Goal: Navigation & Orientation: Find specific page/section

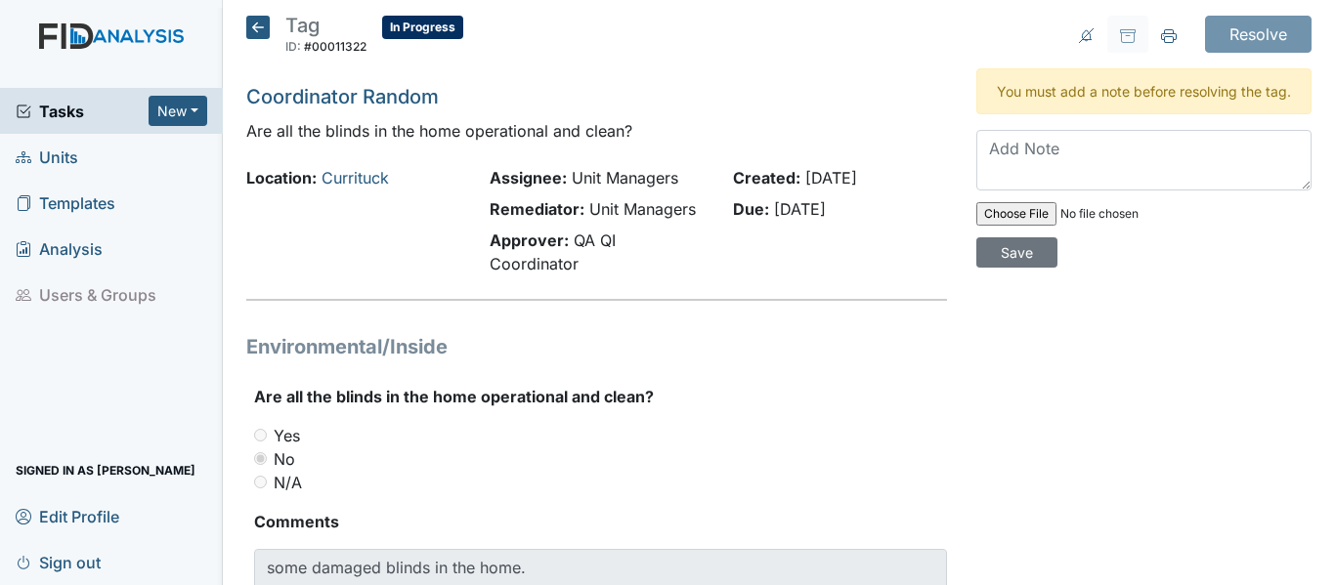
click at [264, 28] on icon at bounding box center [257, 27] width 23 height 23
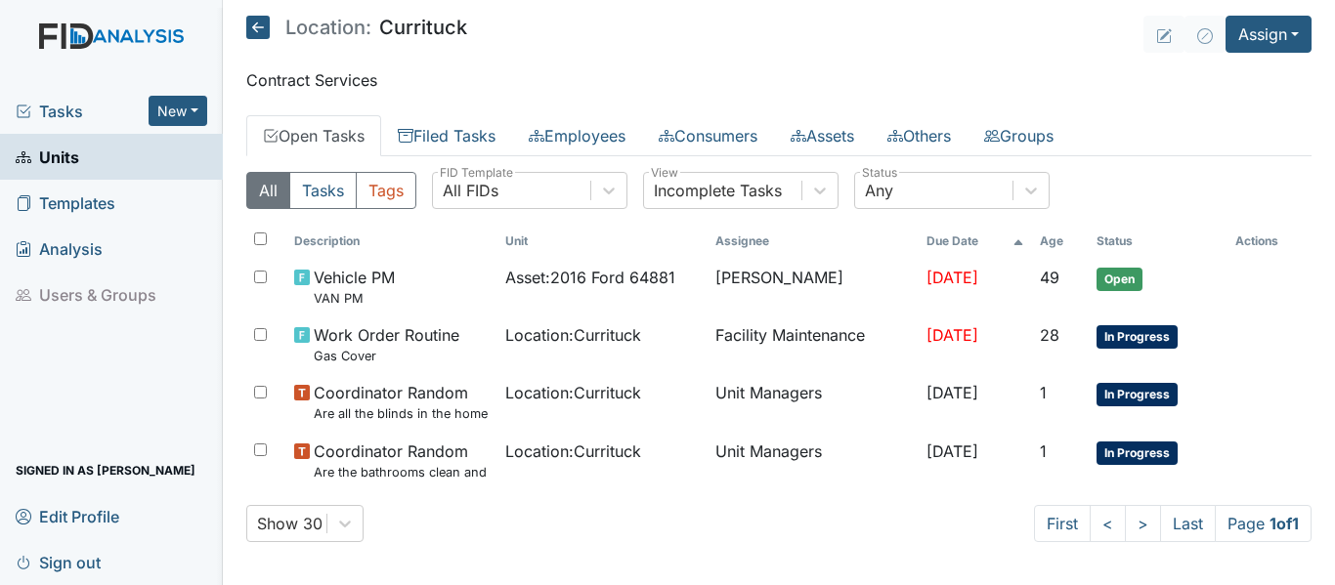
click at [248, 27] on icon at bounding box center [257, 27] width 23 height 23
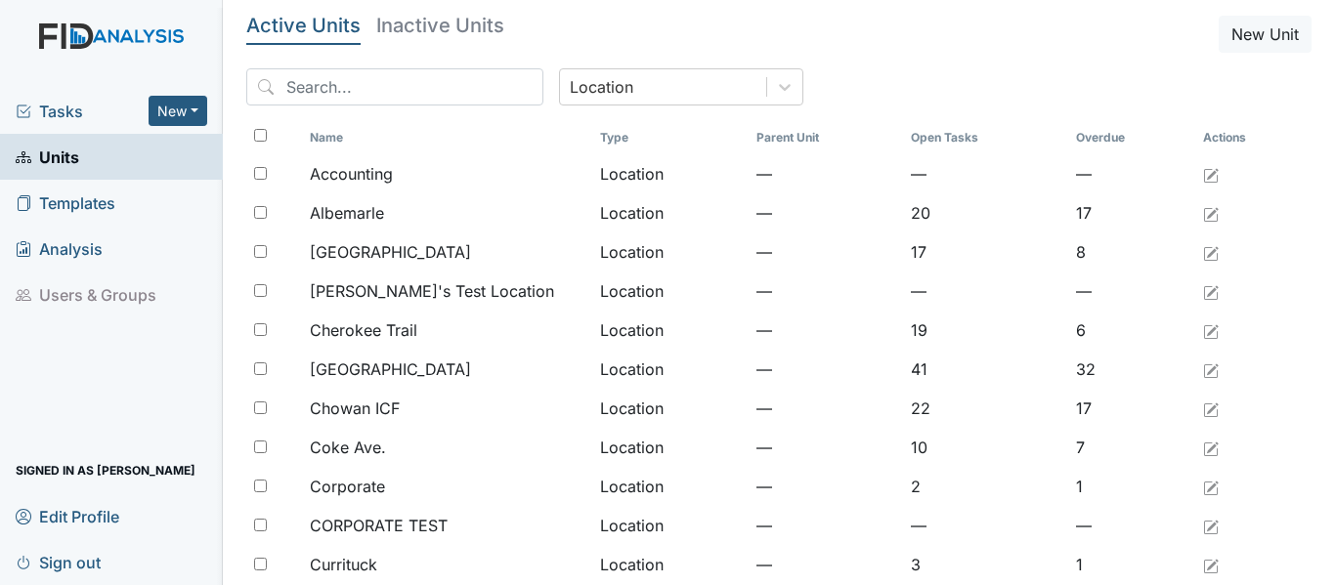
click at [80, 113] on span "Tasks" at bounding box center [82, 111] width 133 height 23
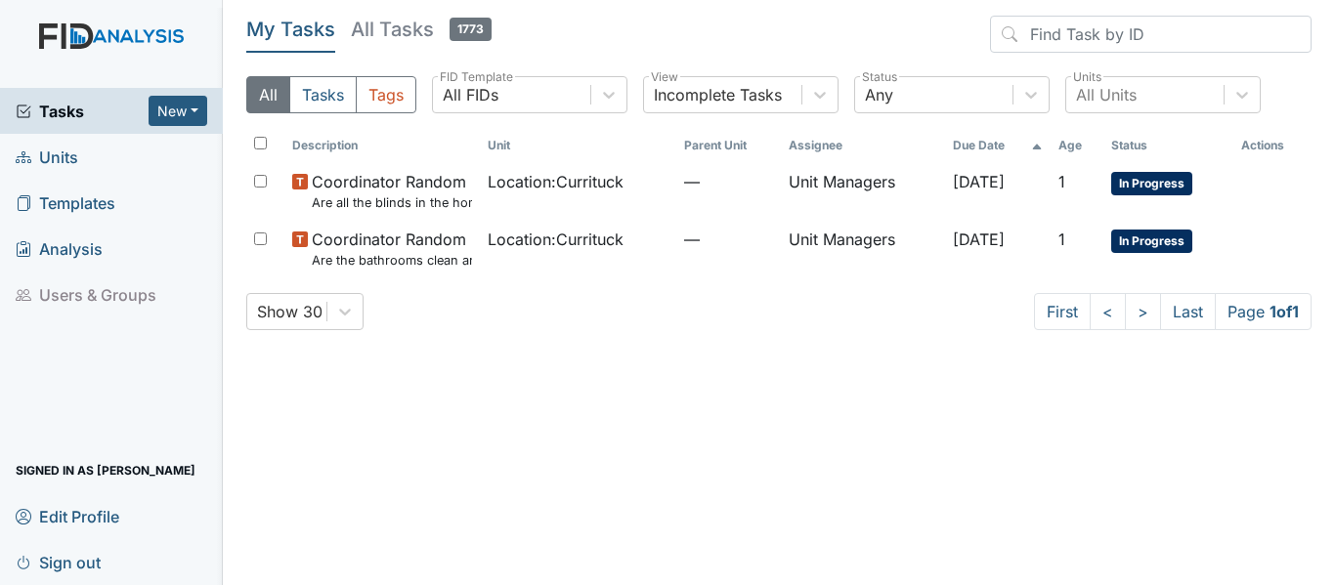
click at [92, 170] on link "Units" at bounding box center [111, 157] width 223 height 46
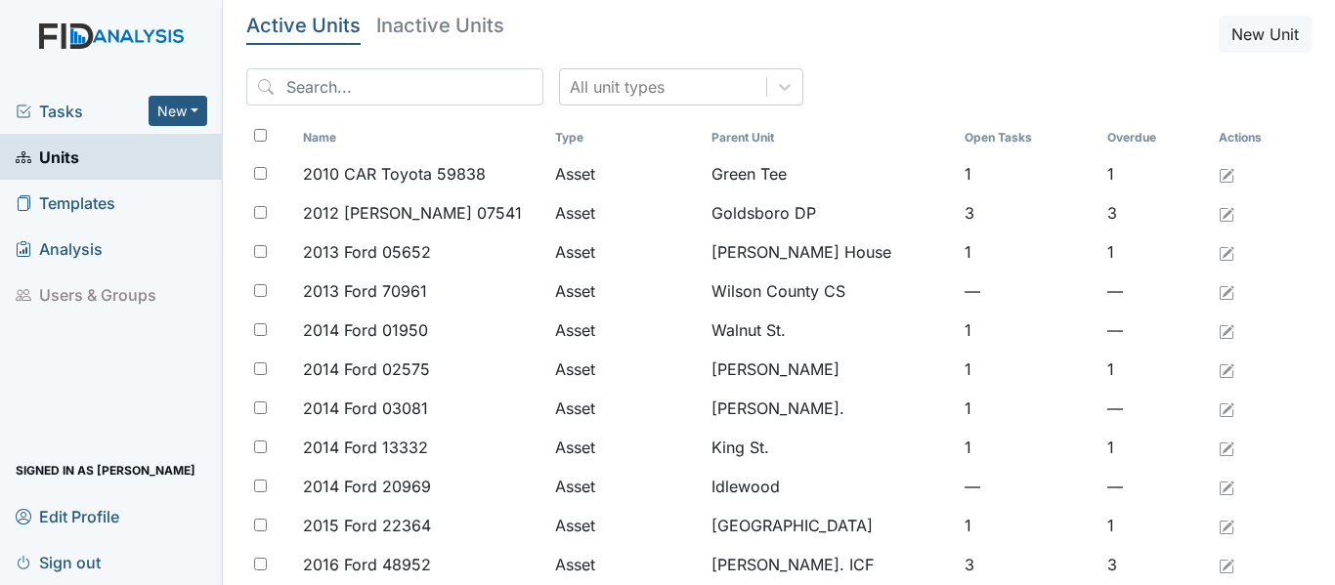
click at [54, 122] on span "Tasks" at bounding box center [82, 111] width 133 height 23
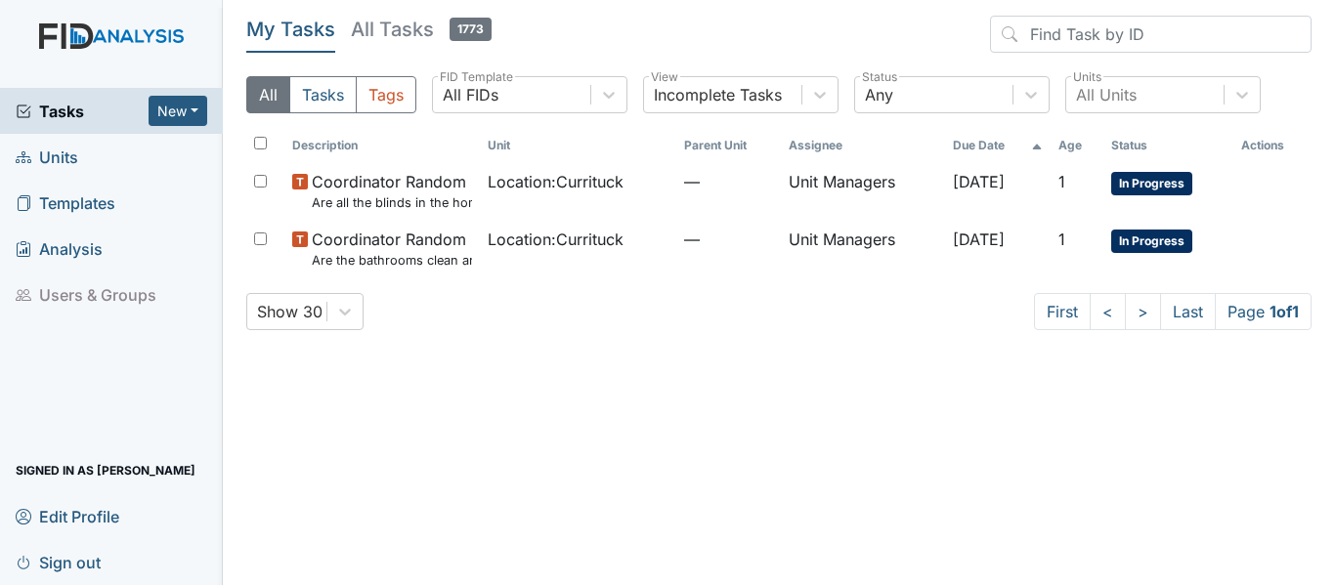
click at [114, 163] on link "Units" at bounding box center [111, 157] width 223 height 46
